Goal: Find specific page/section: Find specific page/section

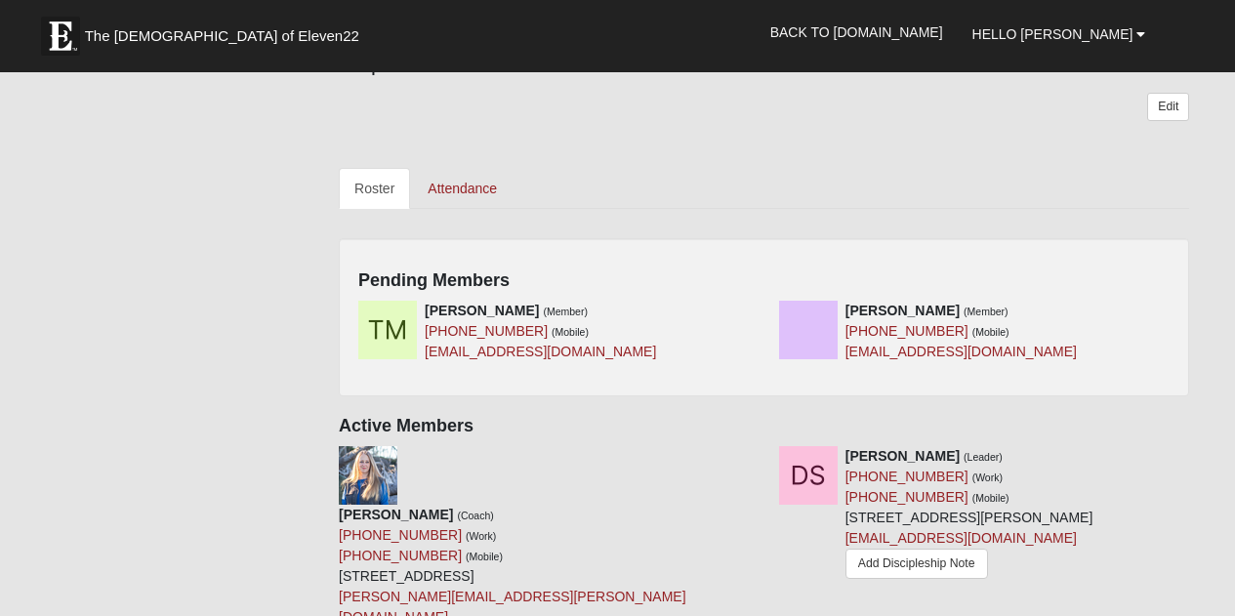
scroll to position [818, 0]
click at [473, 169] on link "Attendance" at bounding box center [462, 189] width 101 height 41
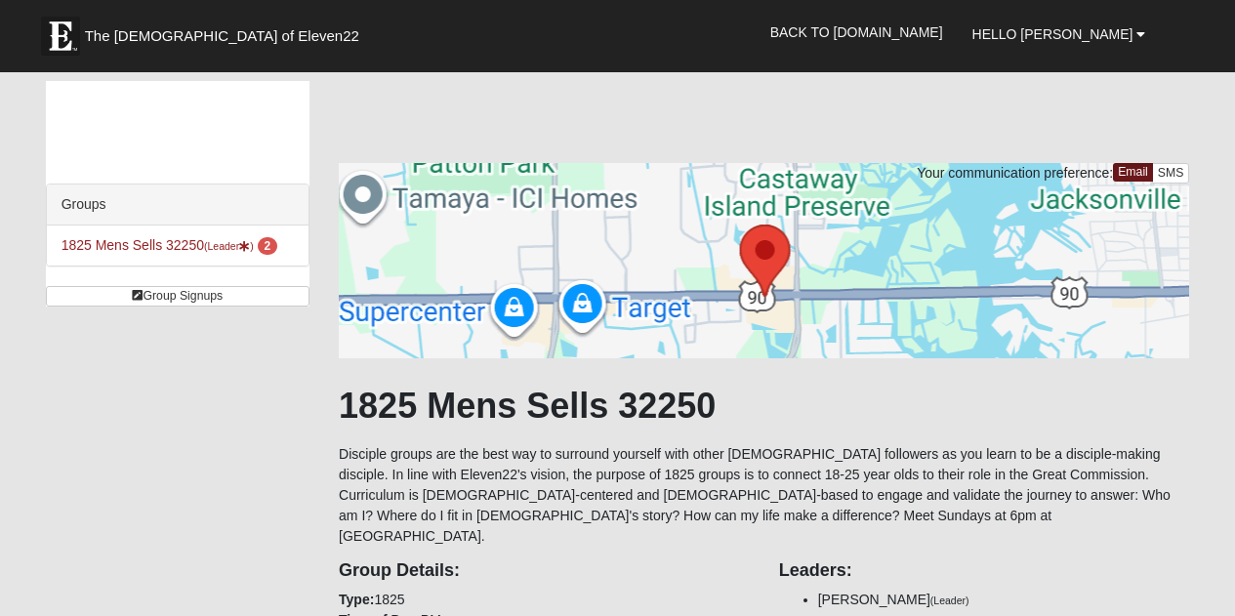
scroll to position [818, 0]
